Goal: Transaction & Acquisition: Purchase product/service

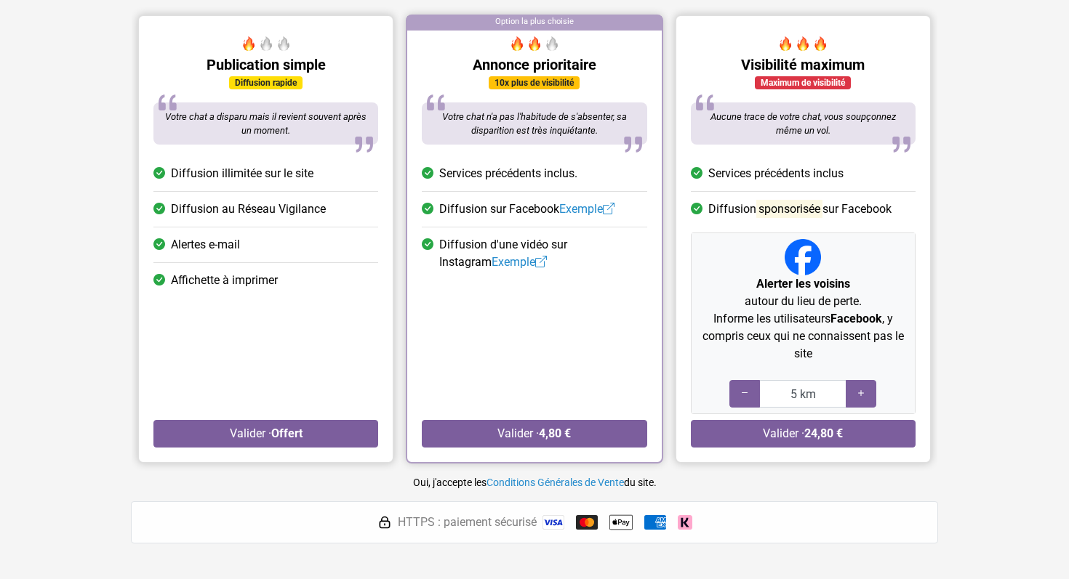
scroll to position [201, 0]
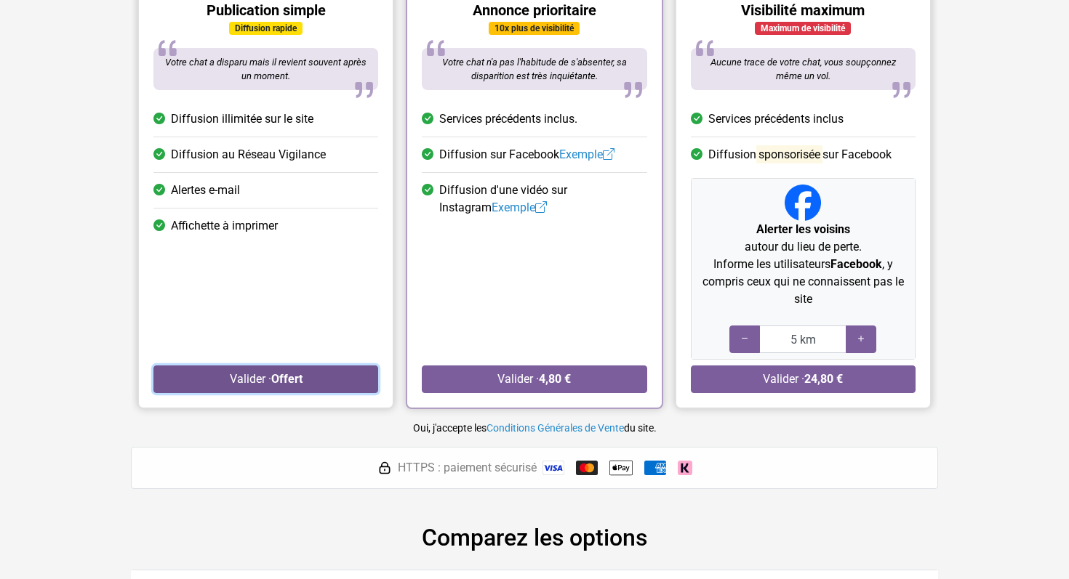
click at [326, 378] on button "Valider · Offert" at bounding box center [265, 380] width 225 height 28
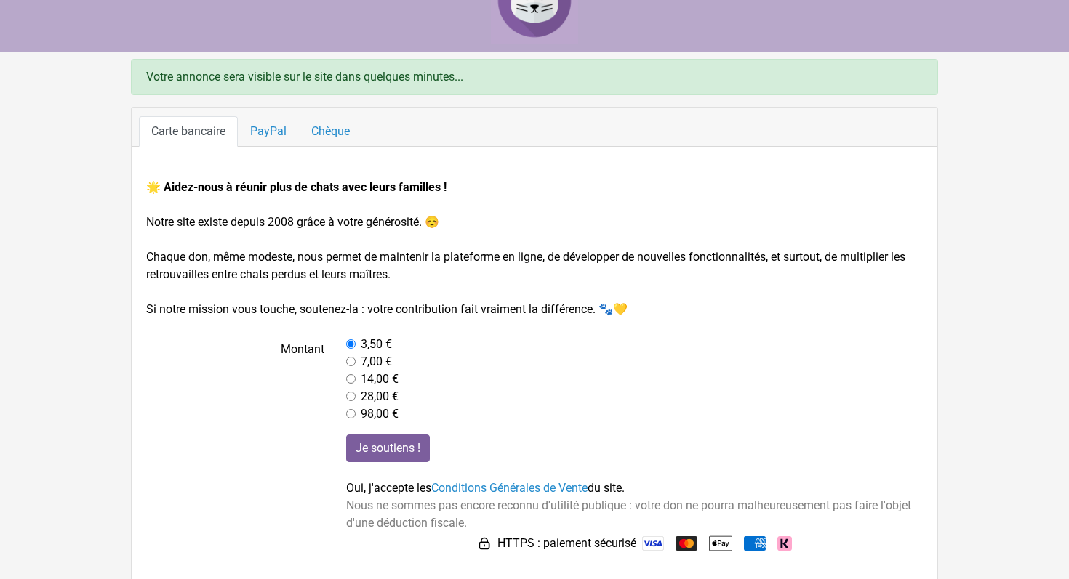
scroll to position [46, 0]
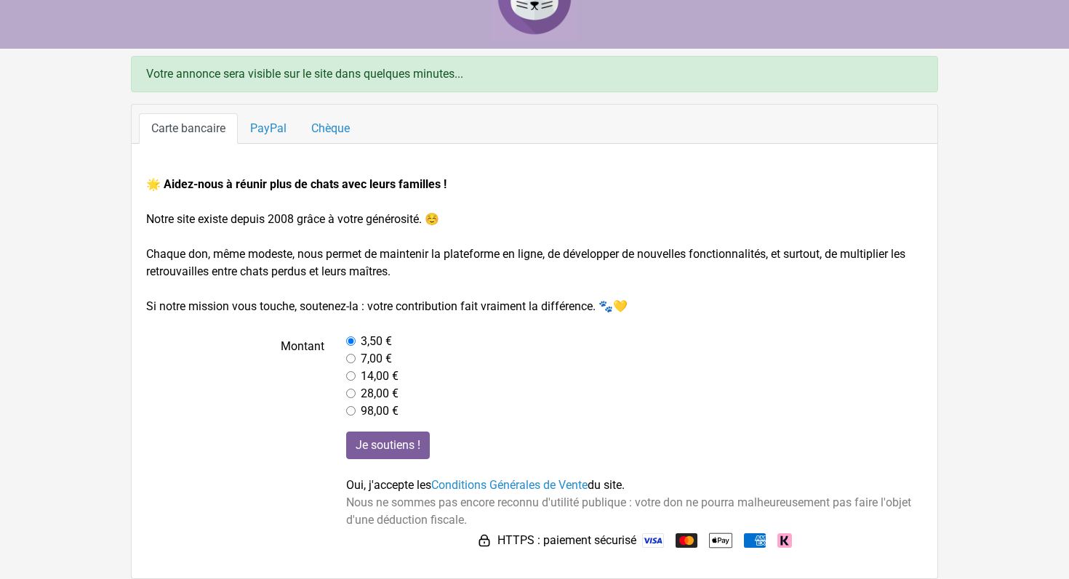
click at [369, 356] on label "7,00 €" at bounding box center [376, 358] width 31 height 17
click at [350, 358] on input "radio" at bounding box center [350, 358] width 9 height 9
radio input "true"
click at [378, 441] on input "Je soutiens !" at bounding box center [388, 446] width 84 height 28
